Goal: Task Accomplishment & Management: Manage account settings

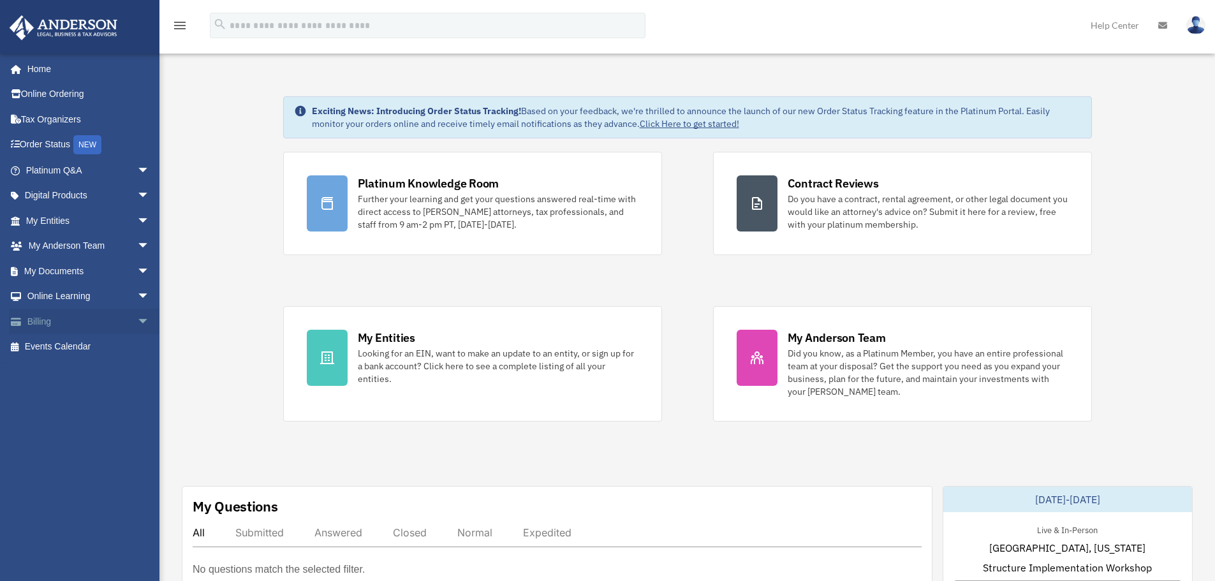
click at [137, 323] on span "arrow_drop_down" at bounding box center [150, 322] width 26 height 26
click at [105, 344] on link "$ Open Invoices" at bounding box center [93, 347] width 151 height 26
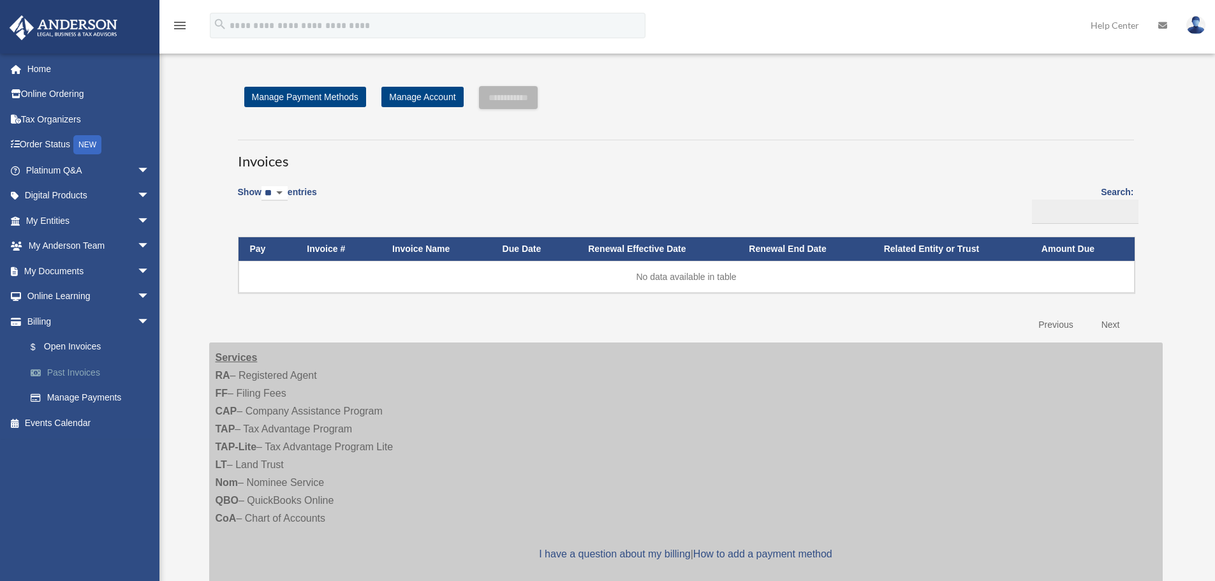
click at [69, 372] on link "Past Invoices" at bounding box center [93, 373] width 151 height 26
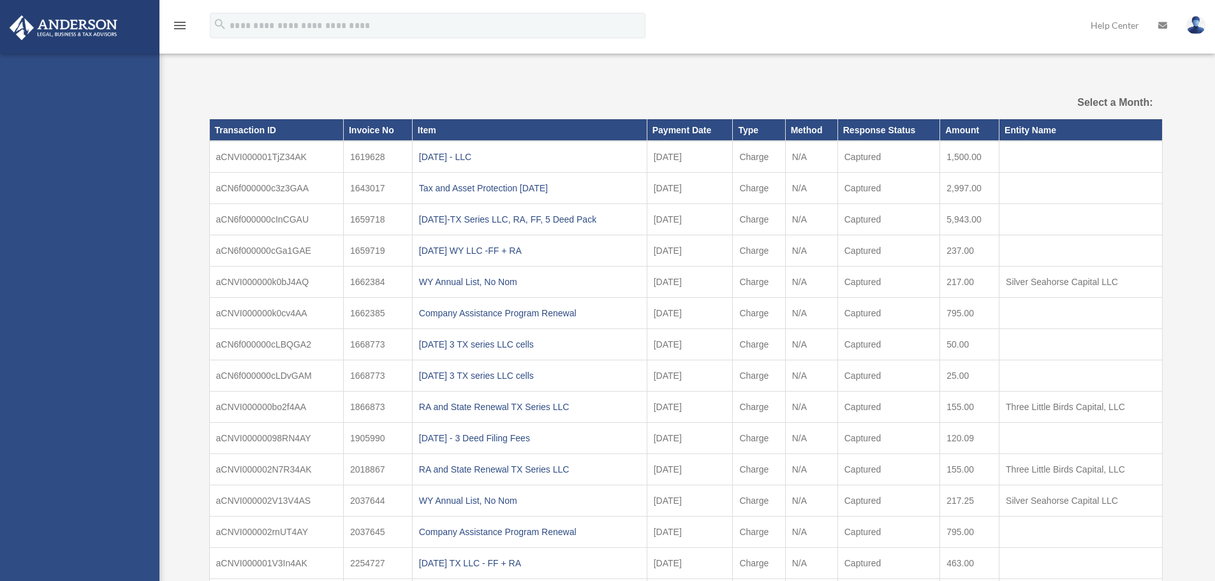
select select
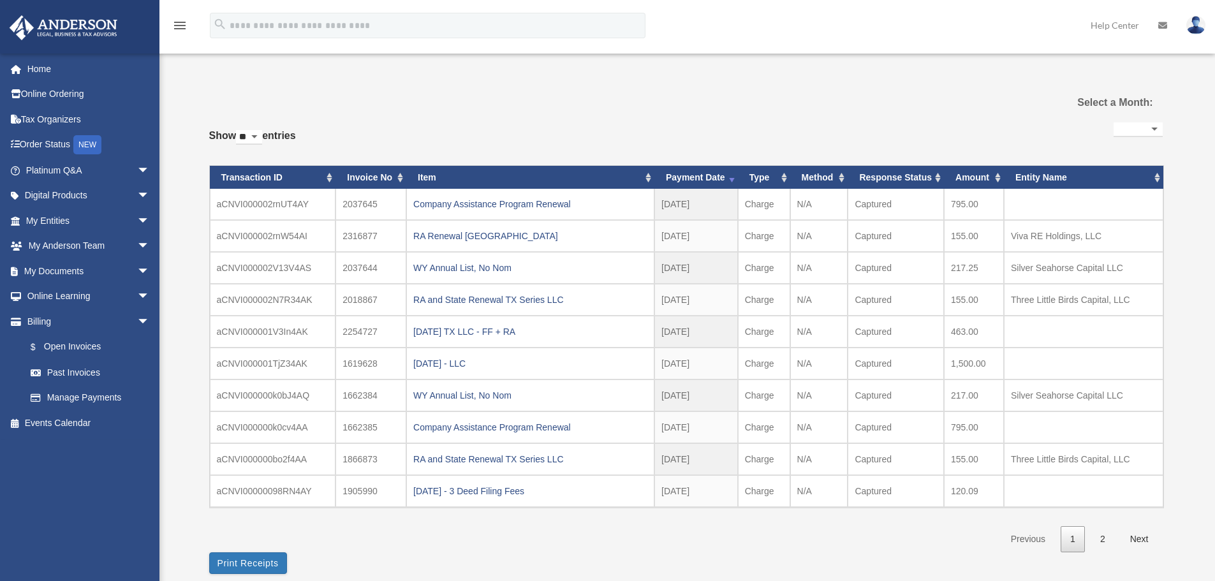
click at [1199, 29] on img at bounding box center [1195, 25] width 19 height 18
click at [960, 109] on link "Logout" at bounding box center [1005, 111] width 128 height 26
